Goal: Find specific page/section

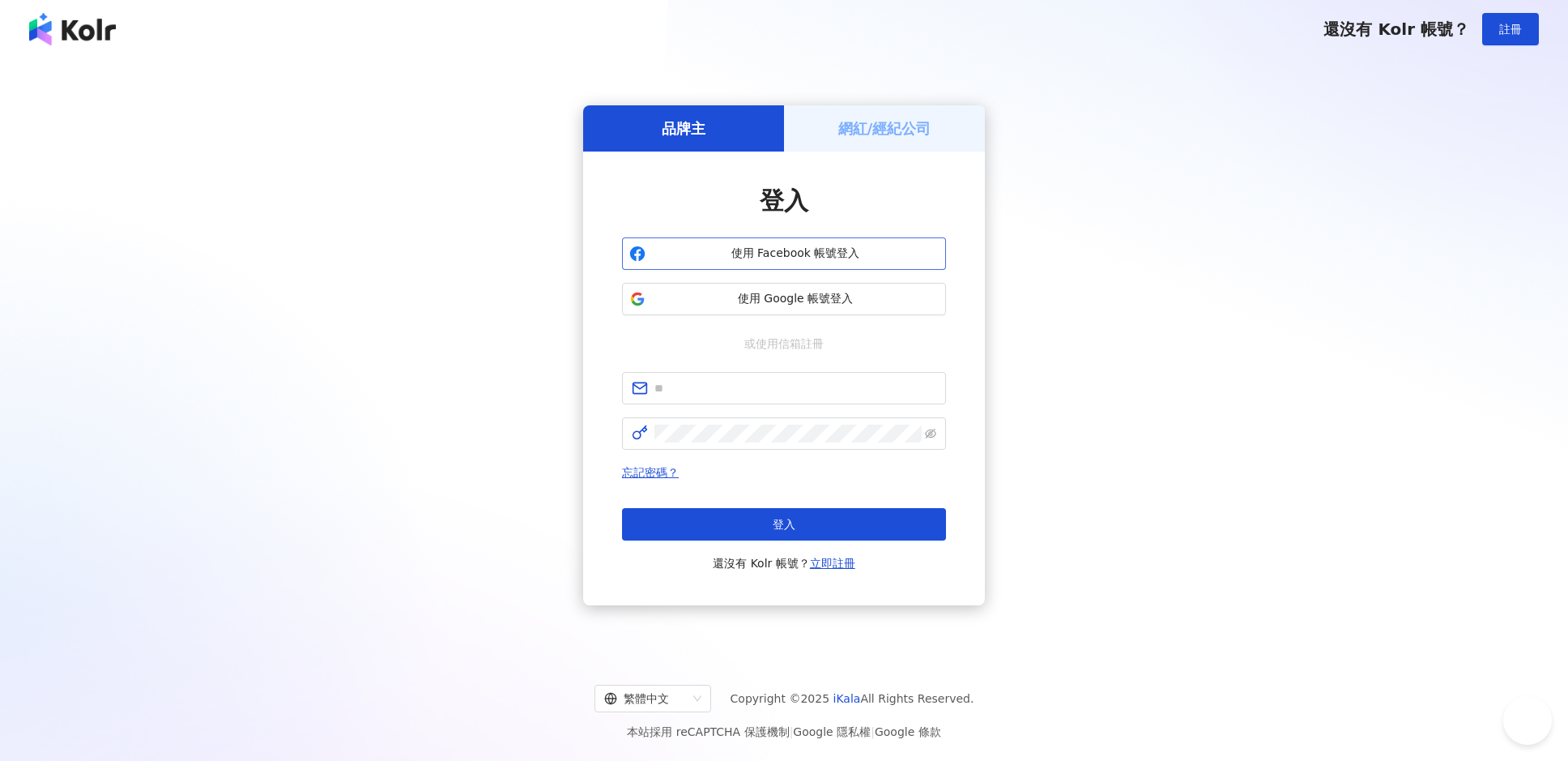
click at [751, 255] on span "使用 Facebook 帳號登入" at bounding box center [795, 253] width 287 height 16
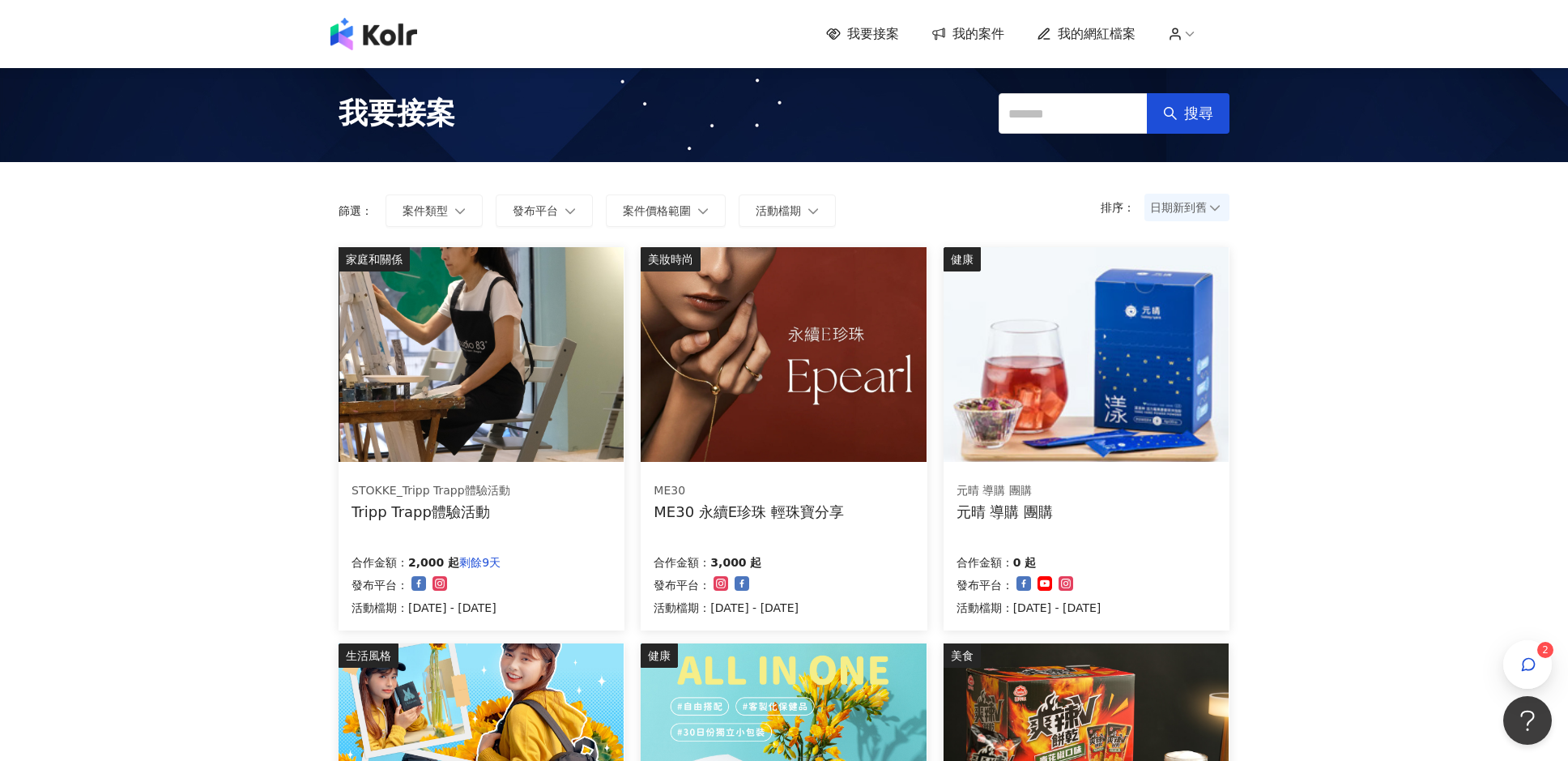
click at [1197, 189] on div "排序： 日期新到舊 篩選： 案件類型 發布平台 案件價格範圍 活動檔期 清除 套用" at bounding box center [784, 204] width 924 height 85
click at [1197, 201] on span "日期新到舊" at bounding box center [1187, 207] width 74 height 24
click at [1179, 301] on div "日期新到舊" at bounding box center [1187, 296] width 59 height 18
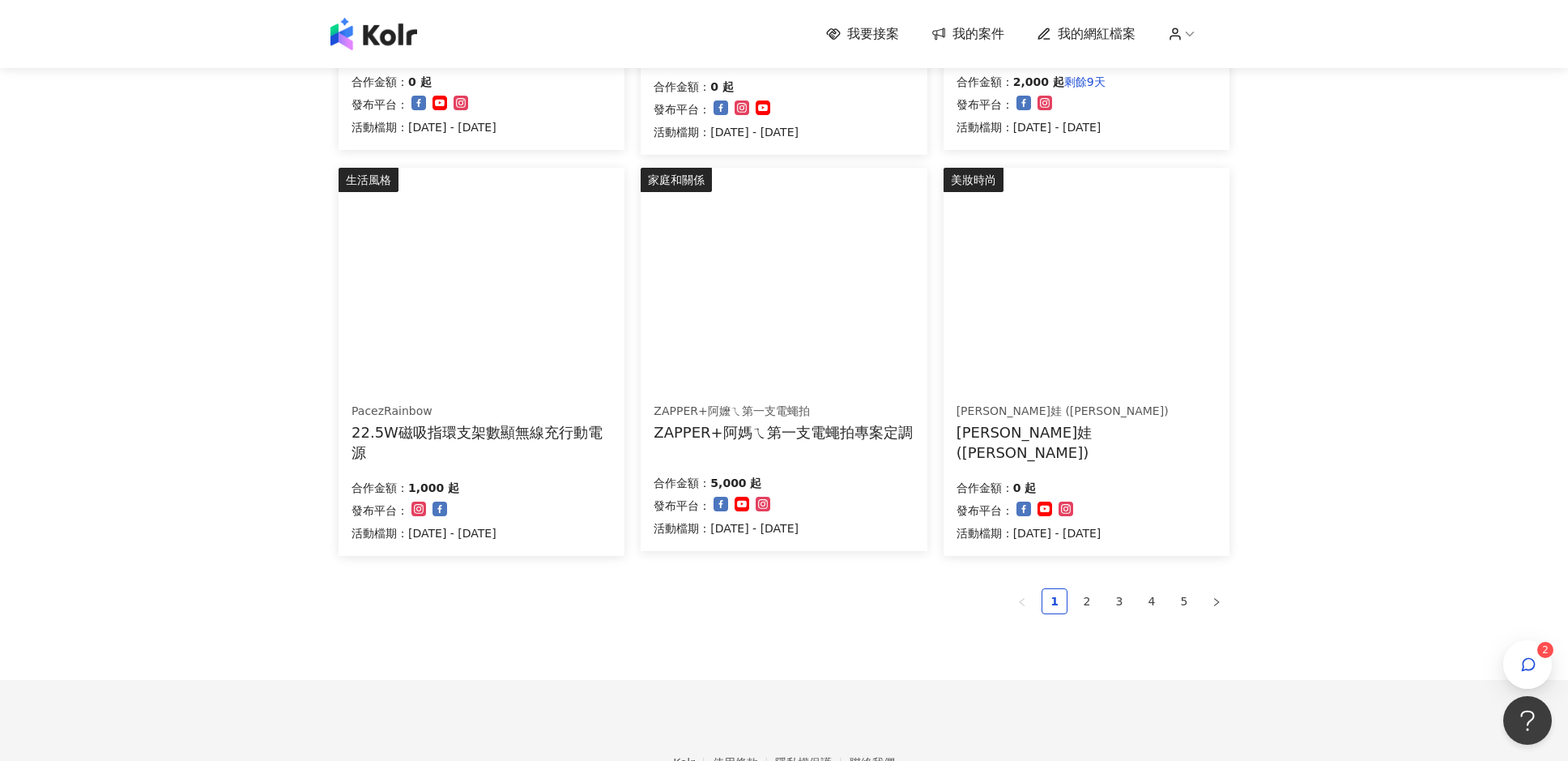
scroll to position [979, 0]
